Goal: Transaction & Acquisition: Purchase product/service

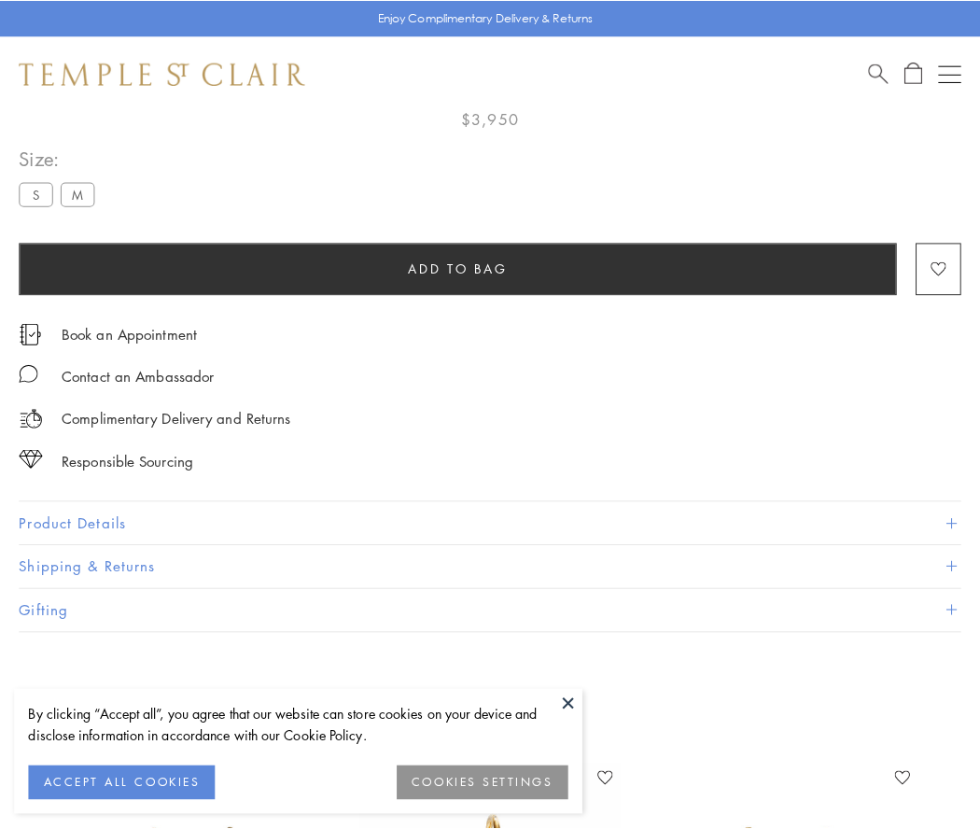
scroll to position [110, 0]
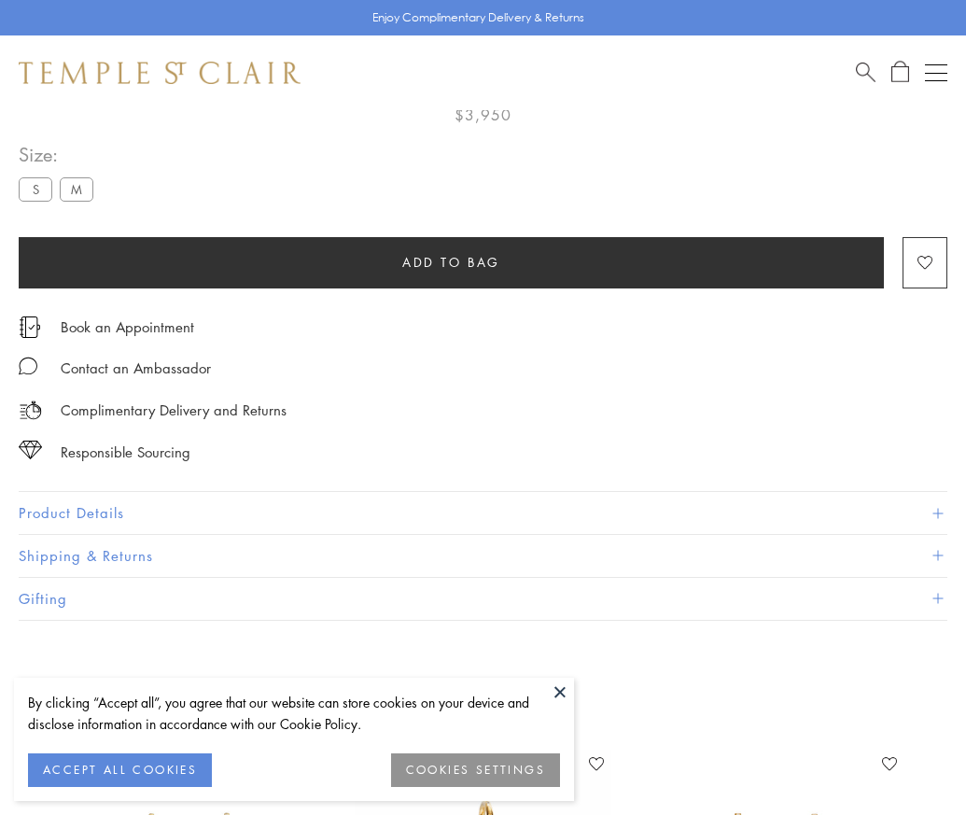
click at [451, 261] on span "Add to bag" at bounding box center [451, 262] width 98 height 21
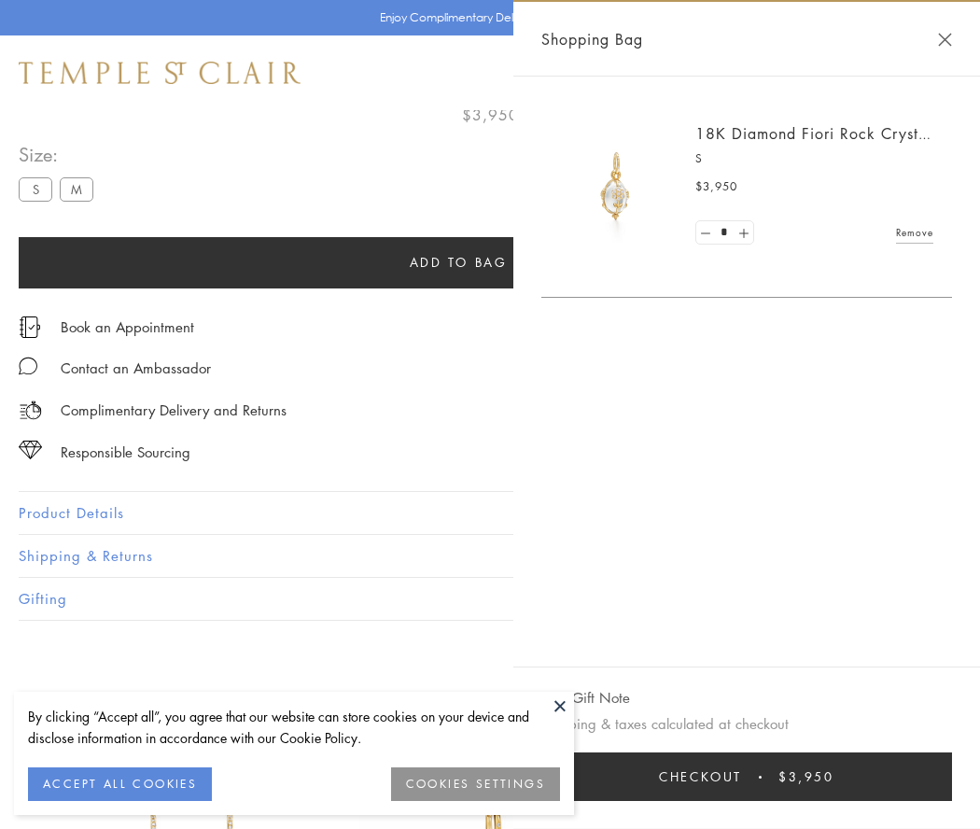
click at [770, 777] on button "Checkout $3,950" at bounding box center [746, 776] width 411 height 49
